Goal: Information Seeking & Learning: Learn about a topic

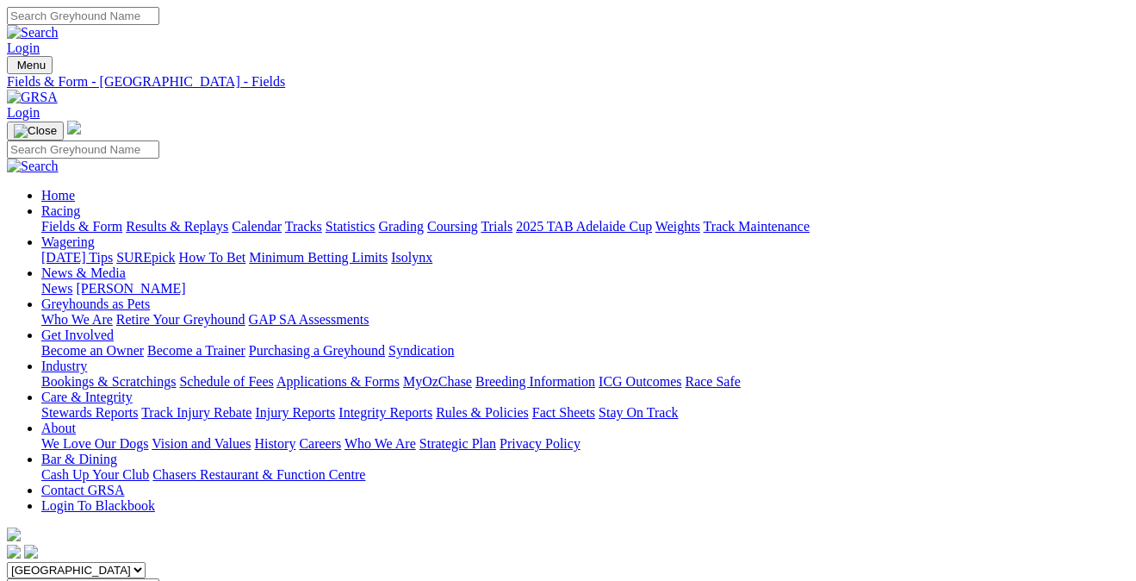
click at [159, 22] on input "Search" at bounding box center [83, 16] width 152 height 18
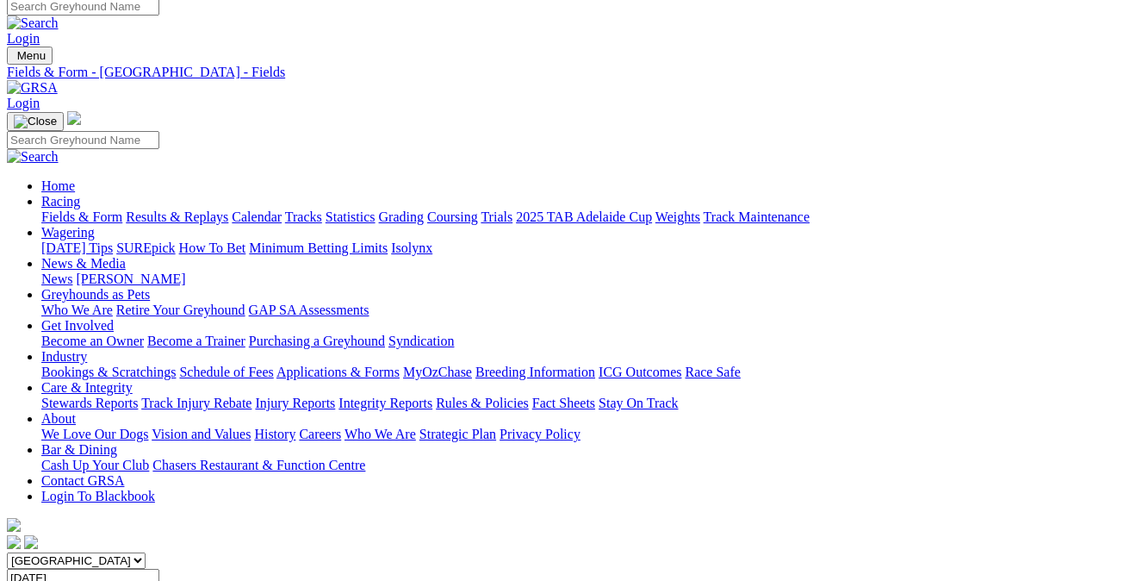
scroll to position [-1, 0]
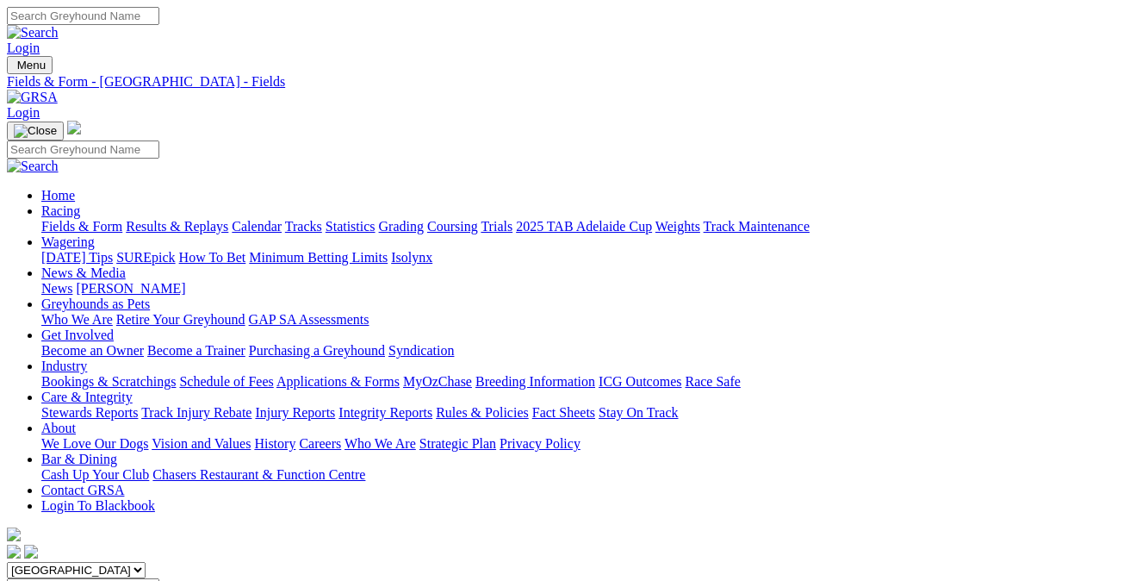
click at [228, 219] on link "Results & Replays" at bounding box center [177, 226] width 103 height 15
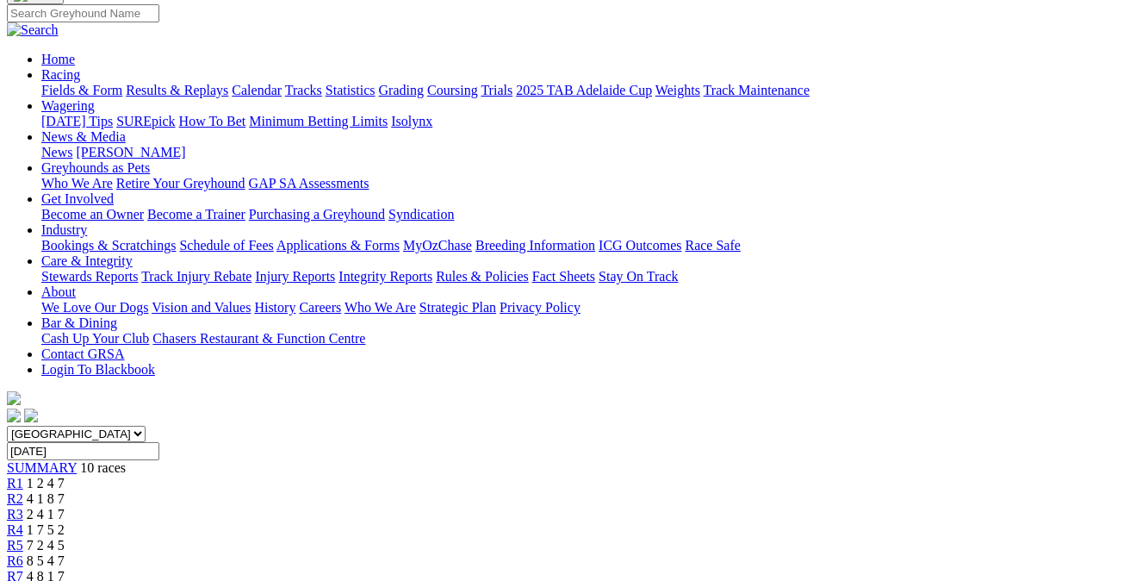
scroll to position [134, 0]
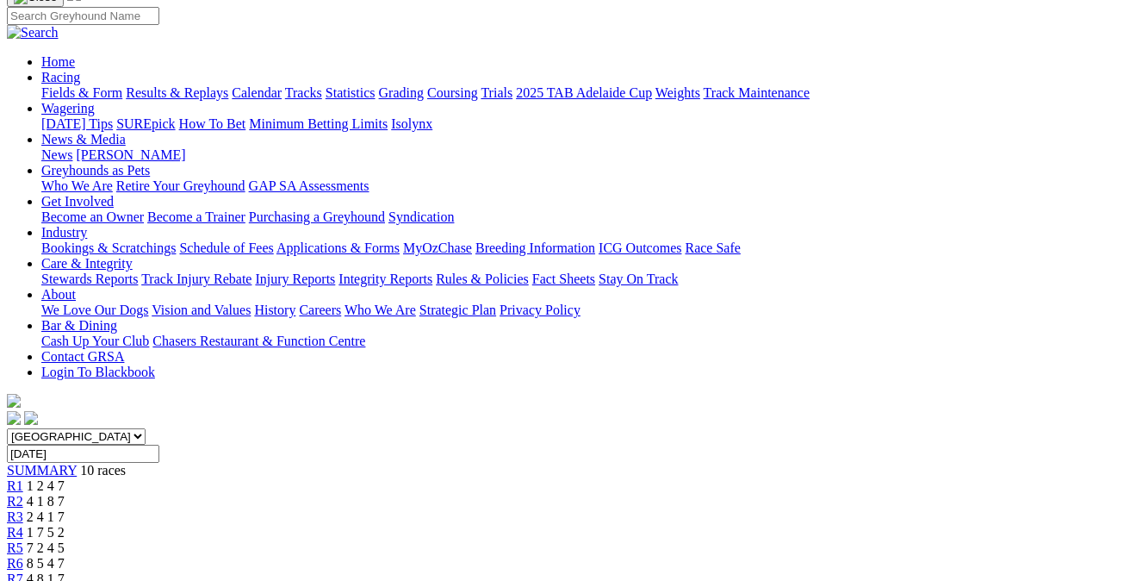
click at [95, 463] on span "10 races" at bounding box center [103, 470] width 46 height 15
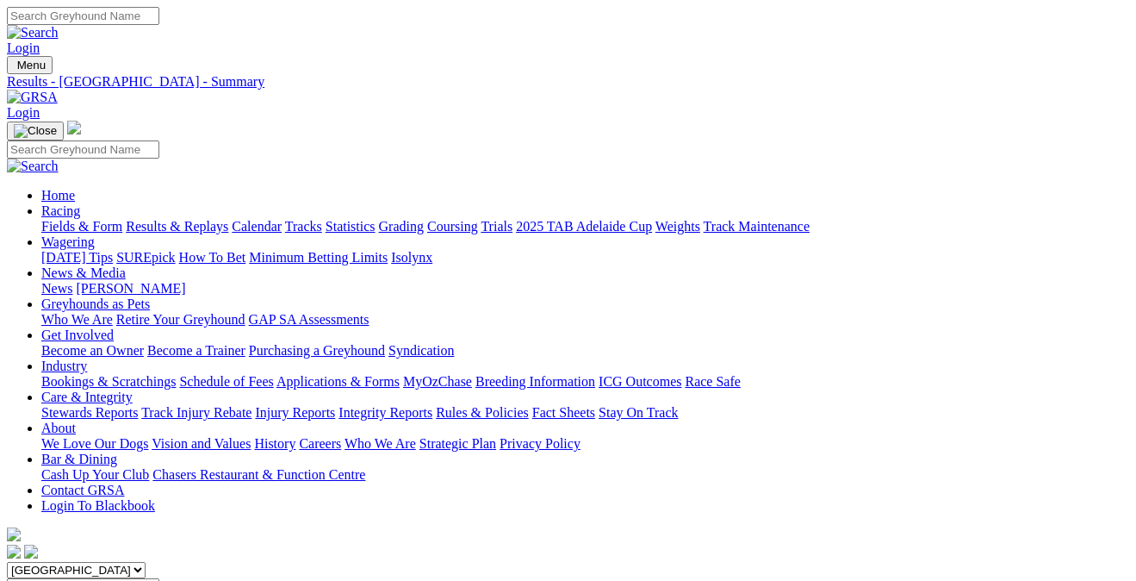
click at [86, 219] on link "Fields & Form" at bounding box center [81, 226] width 81 height 15
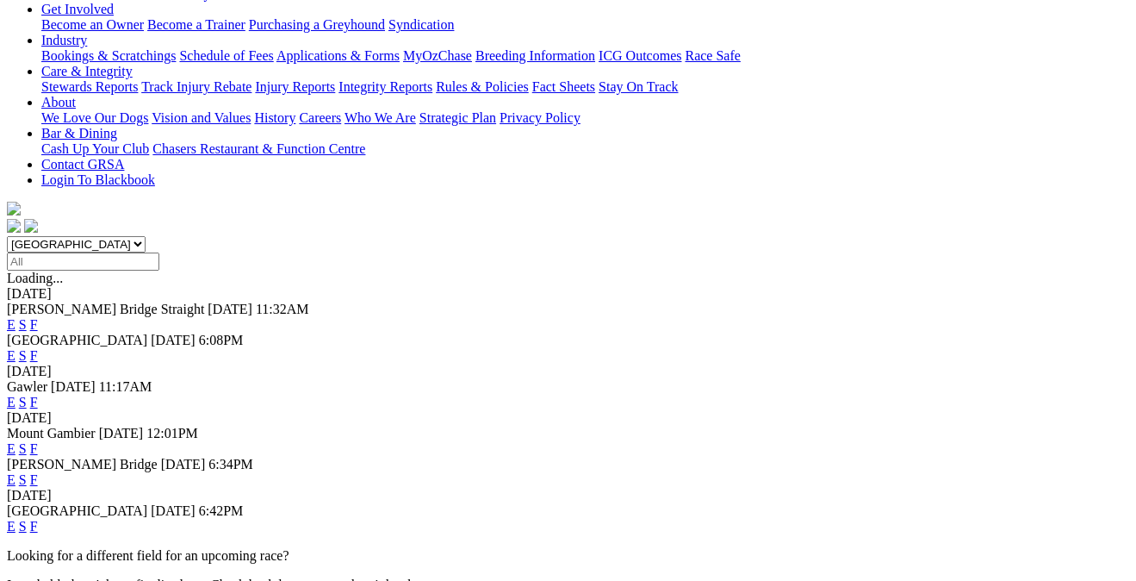
scroll to position [346, 0]
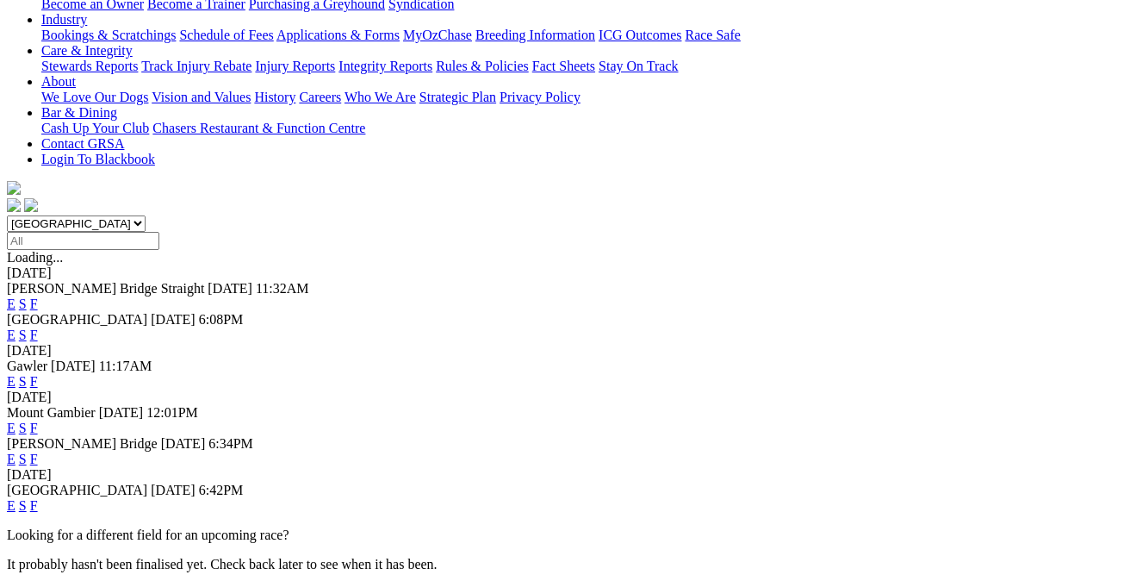
click at [38, 498] on link "F" at bounding box center [34, 505] width 8 height 15
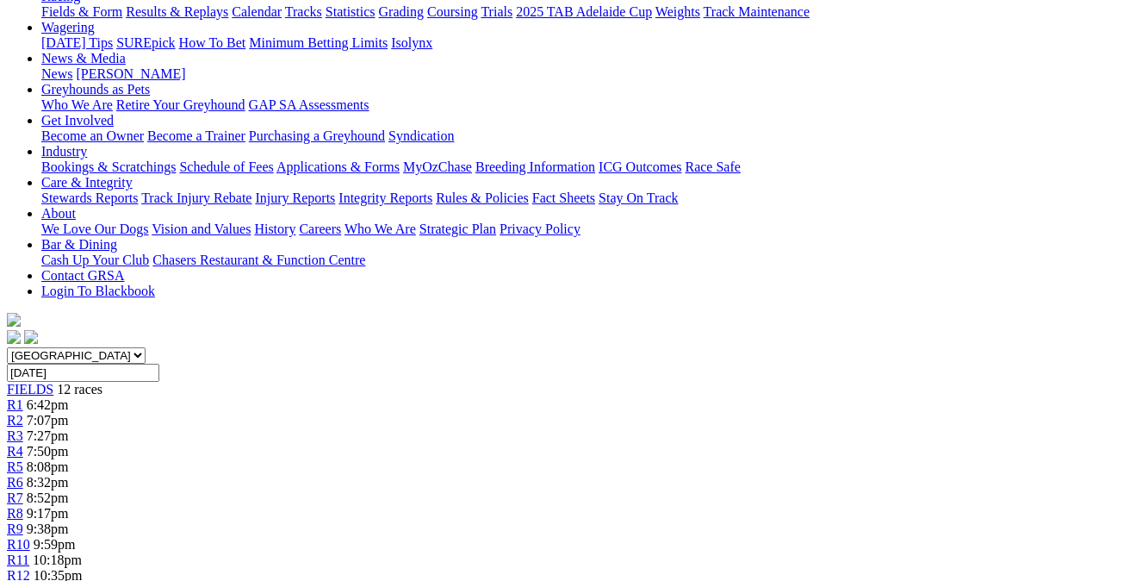
scroll to position [252, 0]
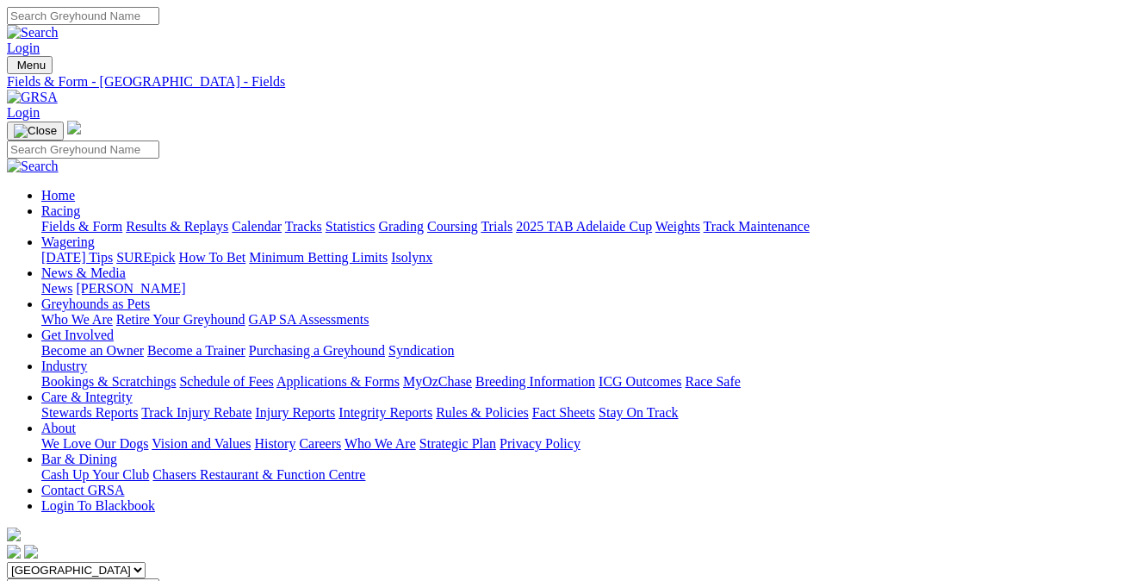
scroll to position [252, 0]
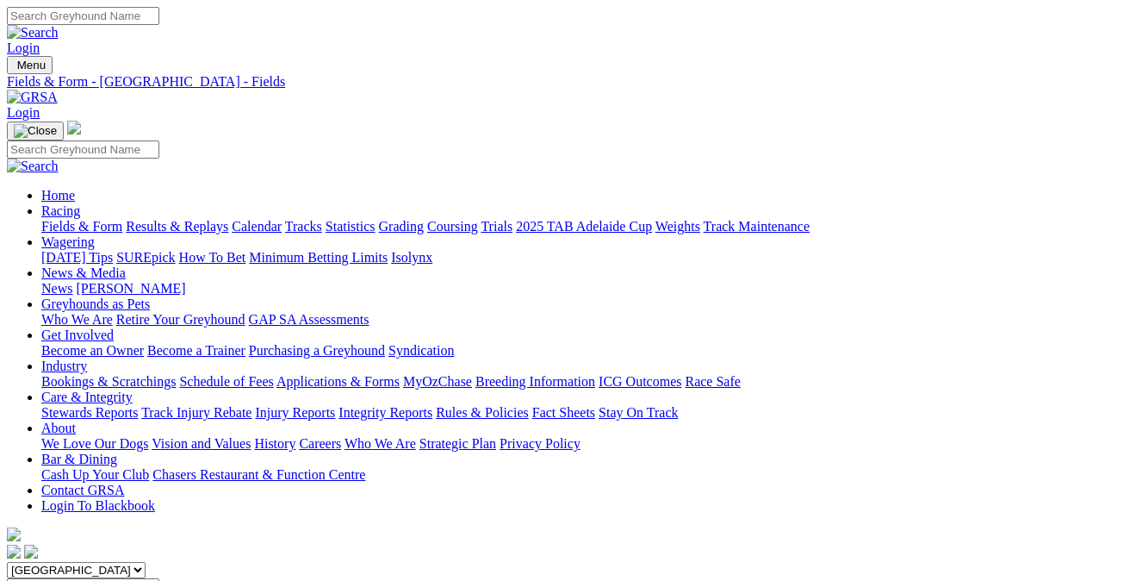
scroll to position [252, 0]
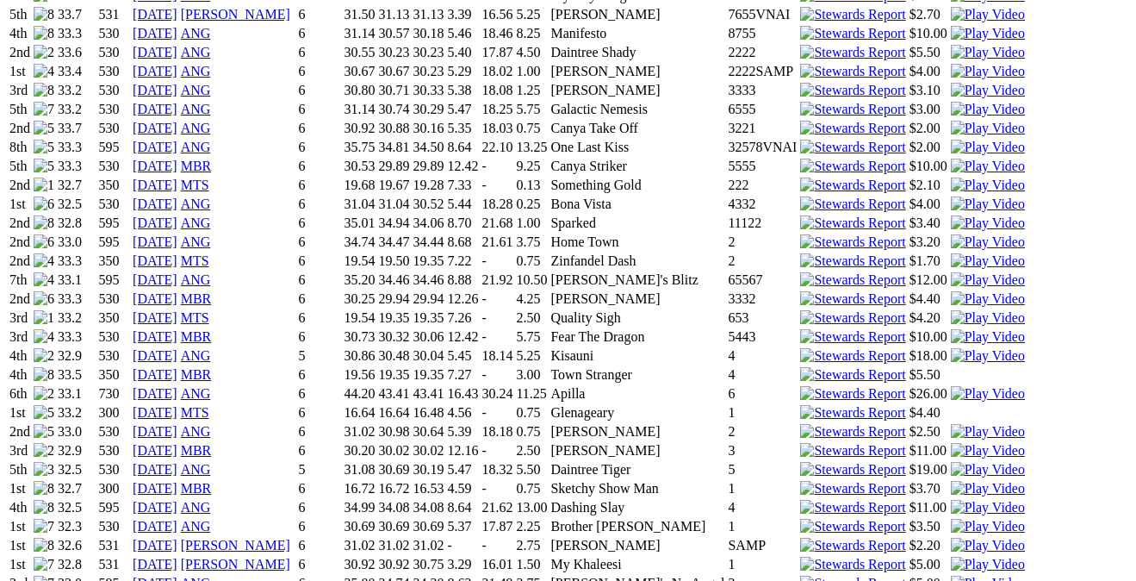
scroll to position [1765, 0]
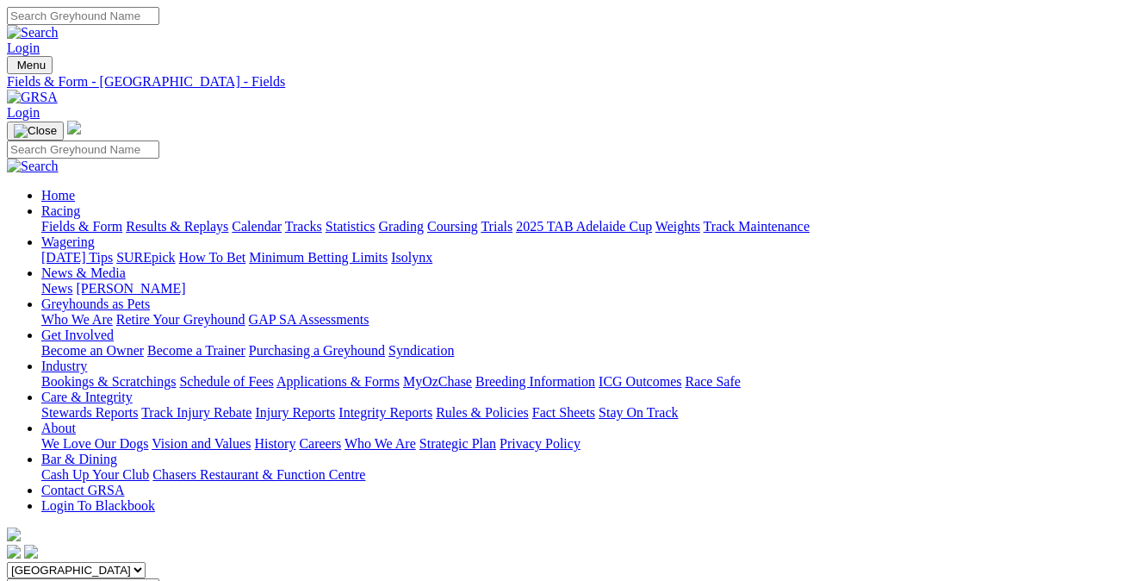
scroll to position [252, 0]
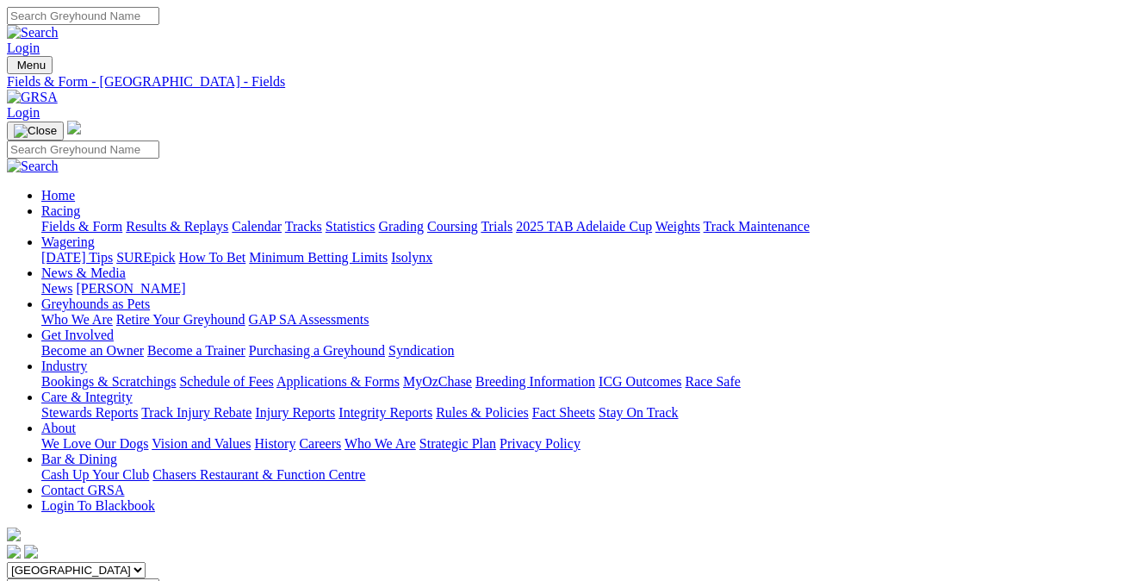
scroll to position [0, 0]
click at [133, 389] on link "Care & Integrity" at bounding box center [86, 396] width 91 height 15
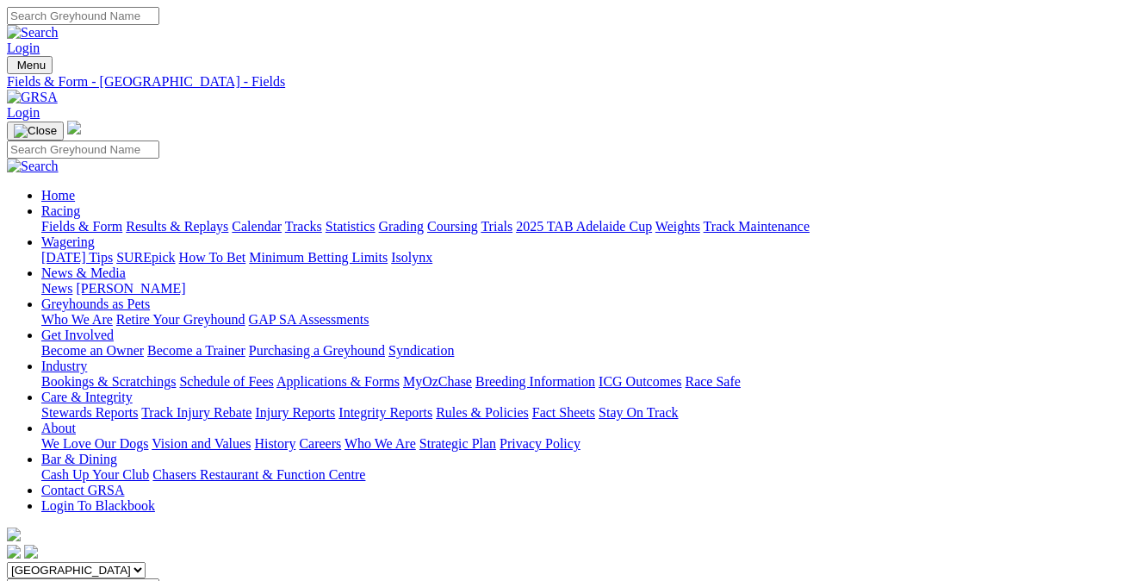
click at [432, 405] on link "Integrity Reports" at bounding box center [386, 412] width 94 height 15
click at [138, 577] on link "Integrity Reports" at bounding box center [105, 584] width 94 height 15
click at [126, 265] on link "News & Media" at bounding box center [83, 272] width 84 height 15
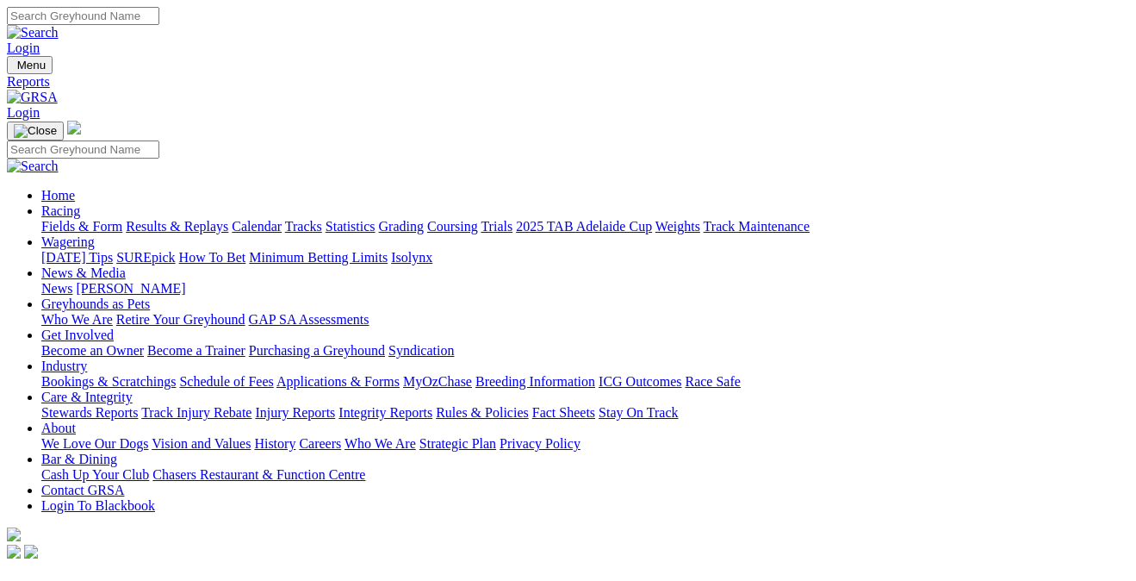
click at [126, 265] on link "News & Media" at bounding box center [83, 272] width 84 height 15
click at [72, 281] on link "News" at bounding box center [56, 288] width 31 height 15
click at [185, 281] on link "[PERSON_NAME]" at bounding box center [130, 288] width 109 height 15
